Goal: Task Accomplishment & Management: Use online tool/utility

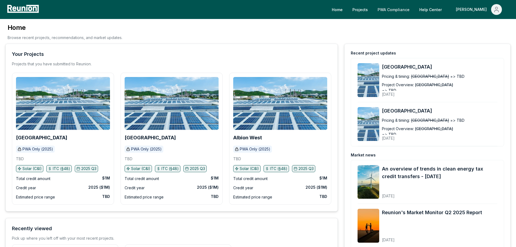
click at [405, 9] on link "PWA Compliance" at bounding box center [393, 9] width 41 height 11
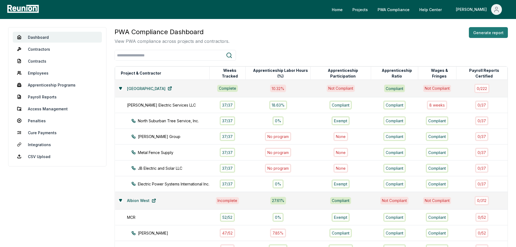
click at [481, 32] on button "Generate report" at bounding box center [488, 32] width 39 height 11
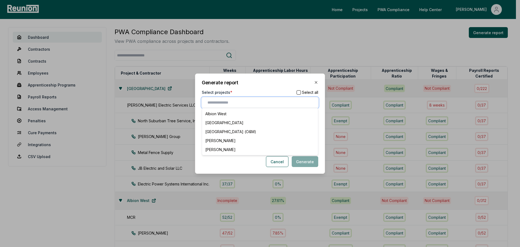
click at [233, 104] on input "text" at bounding box center [260, 103] width 107 height 6
click at [228, 115] on div "Albion West" at bounding box center [260, 113] width 114 height 9
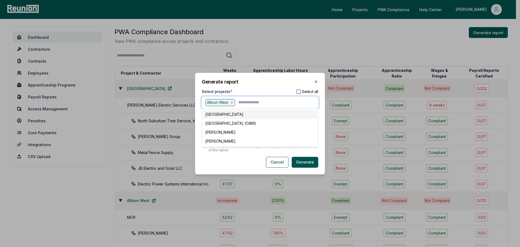
click at [237, 114] on div "[GEOGRAPHIC_DATA]" at bounding box center [260, 114] width 114 height 9
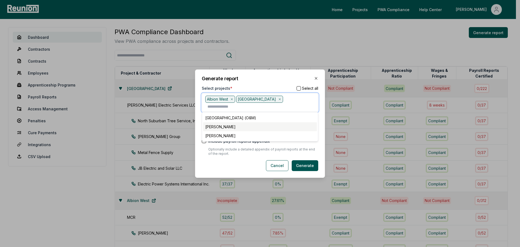
click at [230, 127] on div "[PERSON_NAME]" at bounding box center [260, 126] width 114 height 9
click at [228, 128] on div "[PERSON_NAME]" at bounding box center [260, 127] width 114 height 9
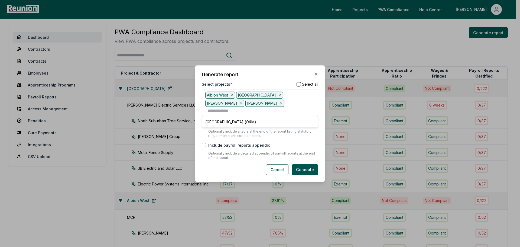
click at [301, 145] on div "Include payroll reports appendix Optionally include a detailed appendix of payr…" at bounding box center [260, 151] width 116 height 18
click at [202, 143] on button "Include payroll reports appendix" at bounding box center [204, 145] width 4 height 4
click at [311, 168] on button "Generate" at bounding box center [305, 169] width 27 height 11
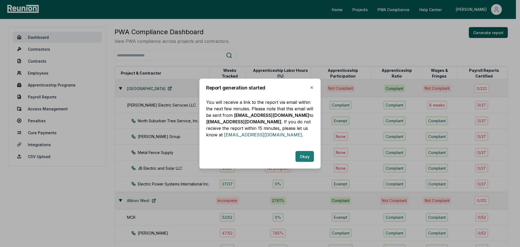
click at [305, 155] on button "Okay" at bounding box center [304, 156] width 18 height 11
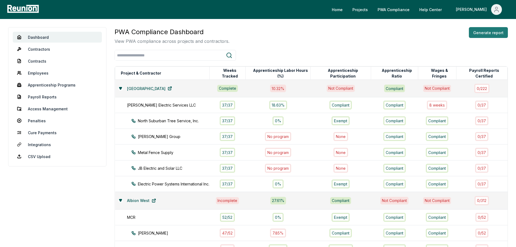
click at [489, 32] on button "Generate report" at bounding box center [488, 32] width 39 height 11
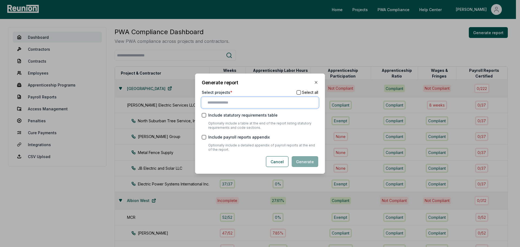
click at [245, 103] on input "text" at bounding box center [260, 103] width 107 height 6
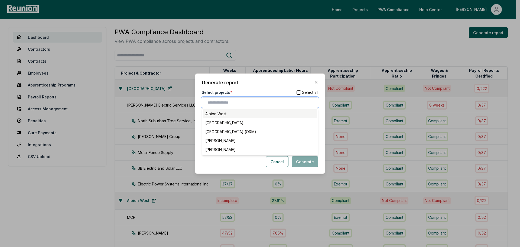
click at [229, 113] on div "Albion West" at bounding box center [260, 113] width 114 height 9
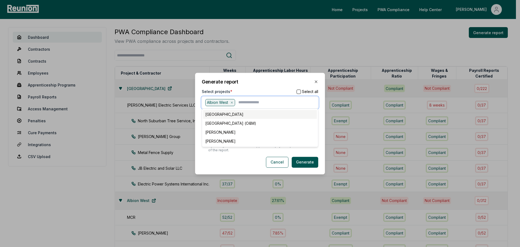
click at [233, 113] on div "[GEOGRAPHIC_DATA]" at bounding box center [260, 114] width 114 height 9
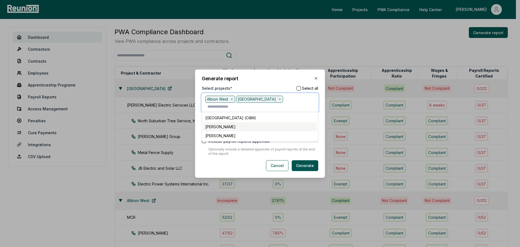
click at [227, 123] on div "[PERSON_NAME]" at bounding box center [260, 126] width 114 height 9
click at [225, 127] on div "[PERSON_NAME]" at bounding box center [260, 127] width 114 height 9
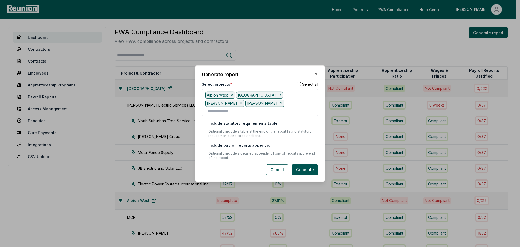
click at [248, 164] on div "Cancel Generate" at bounding box center [260, 169] width 116 height 11
click at [305, 164] on button "Generate" at bounding box center [305, 169] width 27 height 11
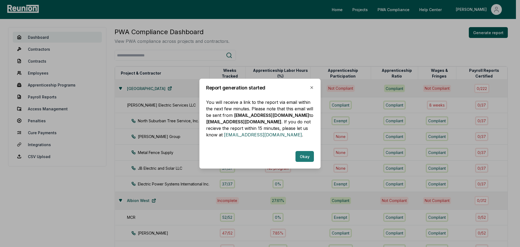
click at [306, 157] on button "Okay" at bounding box center [304, 156] width 18 height 11
